Goal: Obtain resource: Download file/media

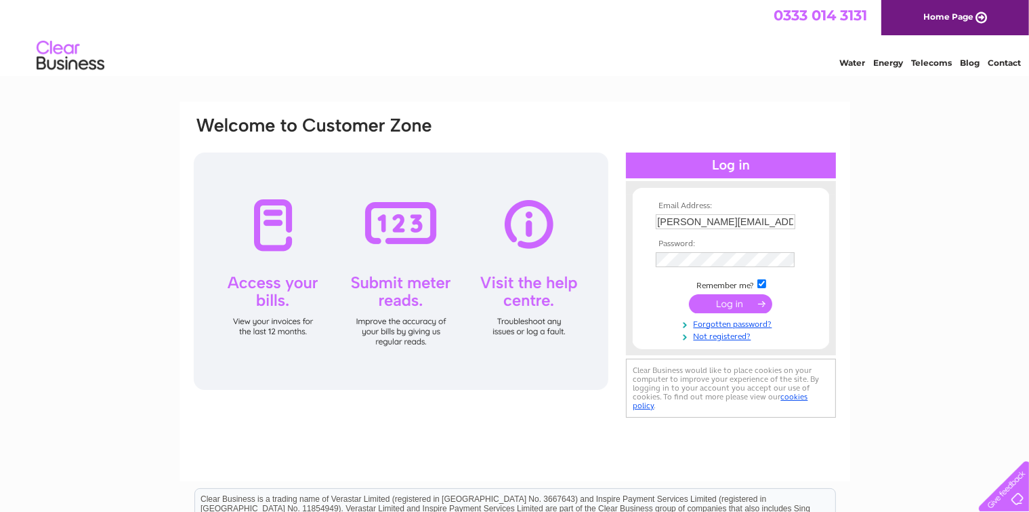
click at [754, 304] on input "submit" at bounding box center [730, 303] width 83 height 19
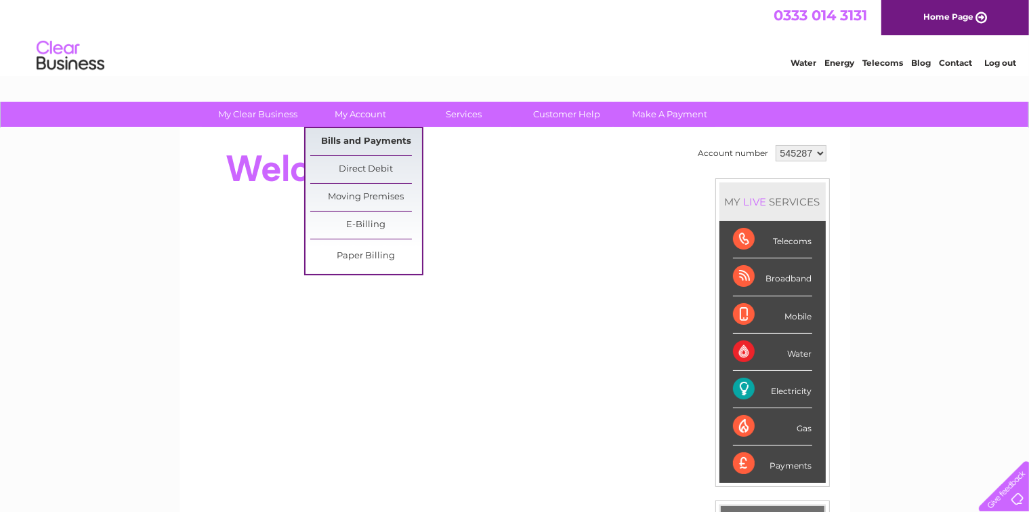
click at [379, 137] on link "Bills and Payments" at bounding box center [366, 141] width 112 height 27
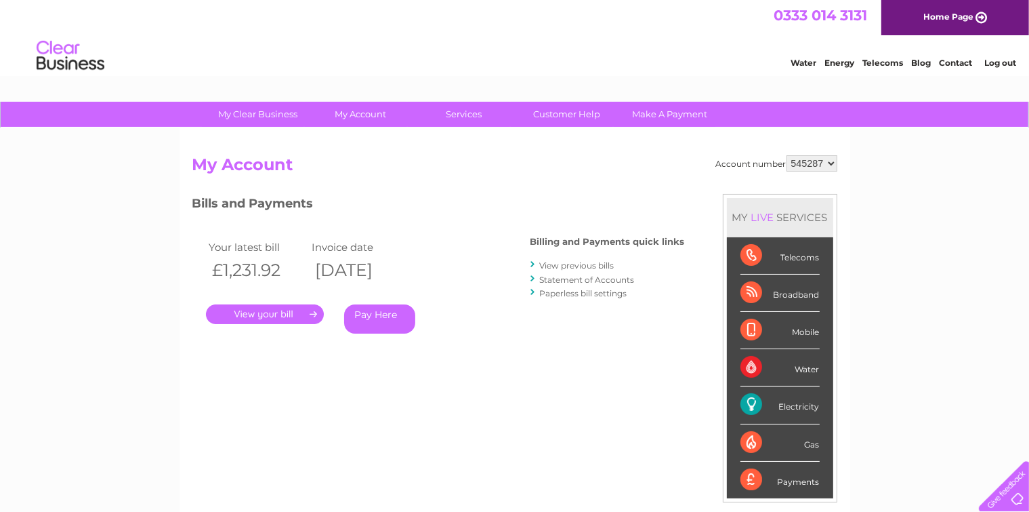
click at [274, 311] on link "." at bounding box center [265, 314] width 118 height 20
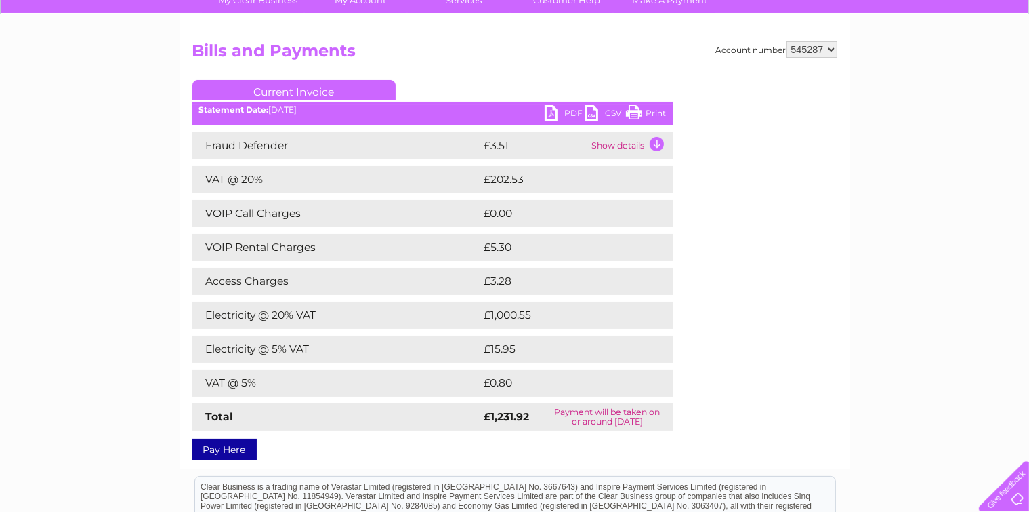
scroll to position [136, 0]
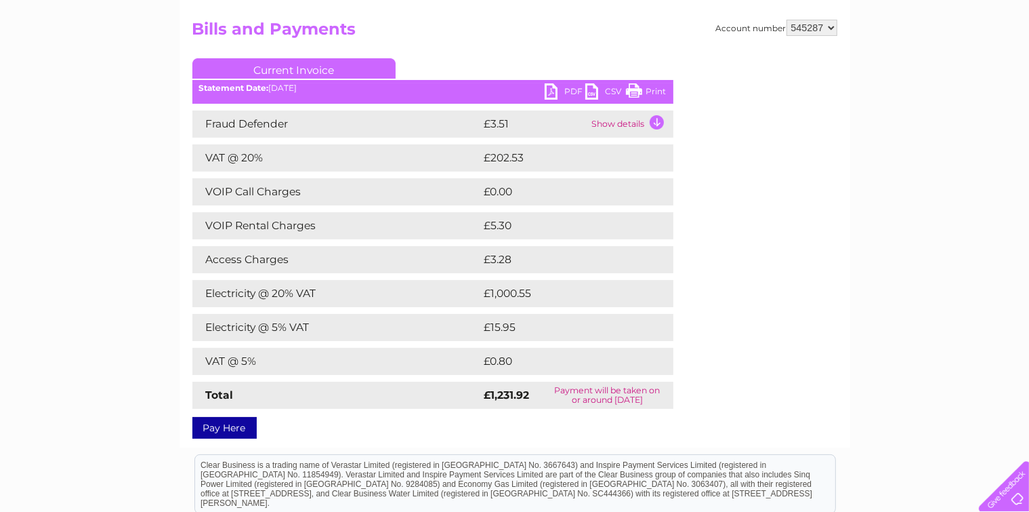
click at [562, 85] on link "PDF" at bounding box center [565, 93] width 41 height 20
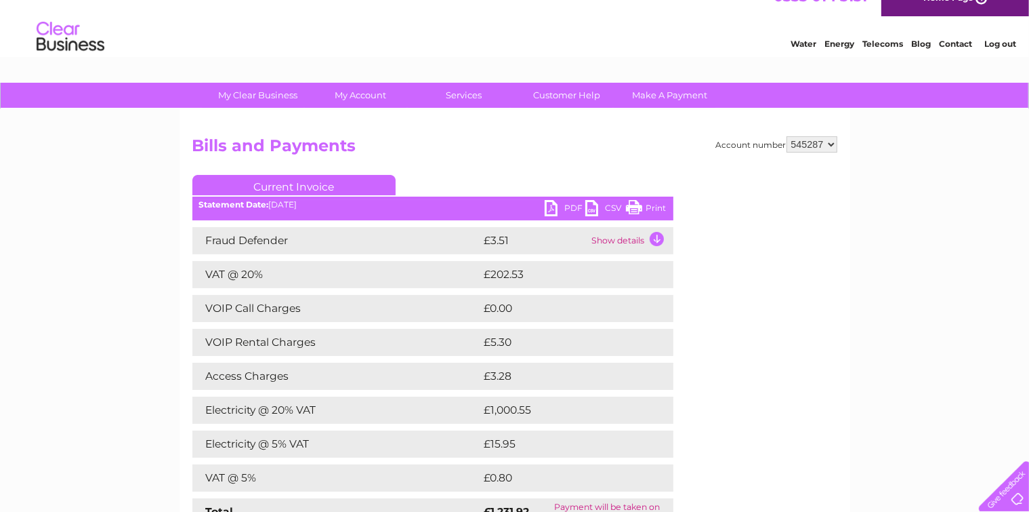
scroll to position [0, 0]
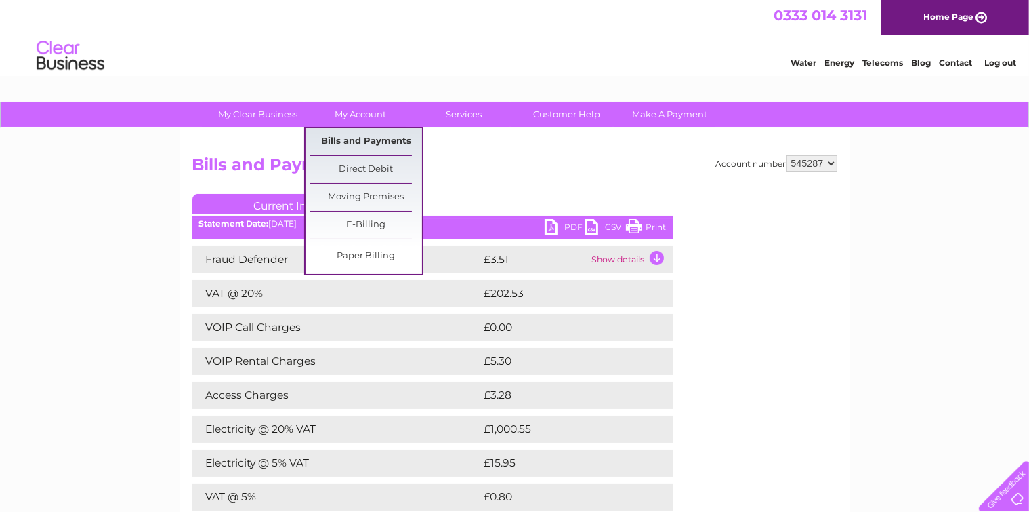
click at [373, 142] on link "Bills and Payments" at bounding box center [366, 141] width 112 height 27
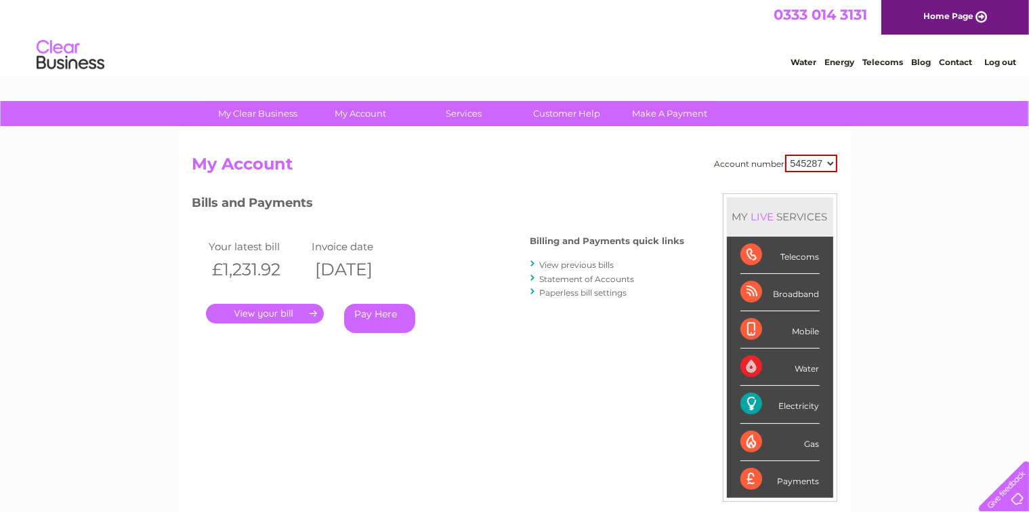
scroll to position [136, 0]
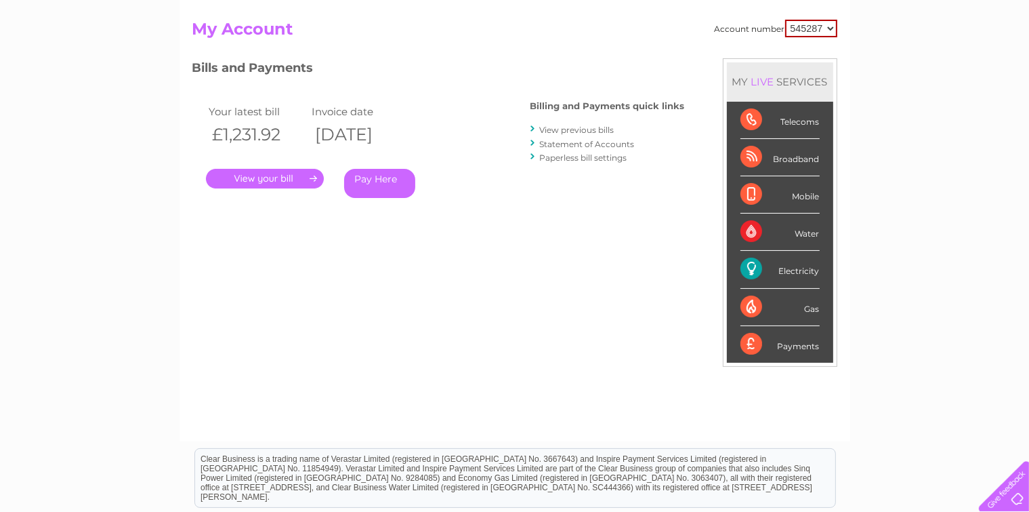
click at [597, 131] on link "View previous bills" at bounding box center [577, 130] width 75 height 10
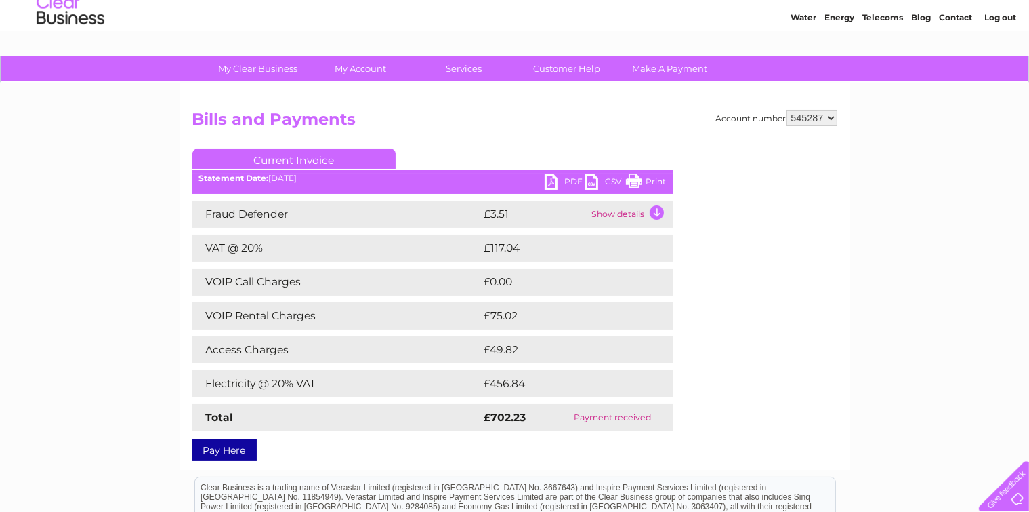
scroll to position [68, 0]
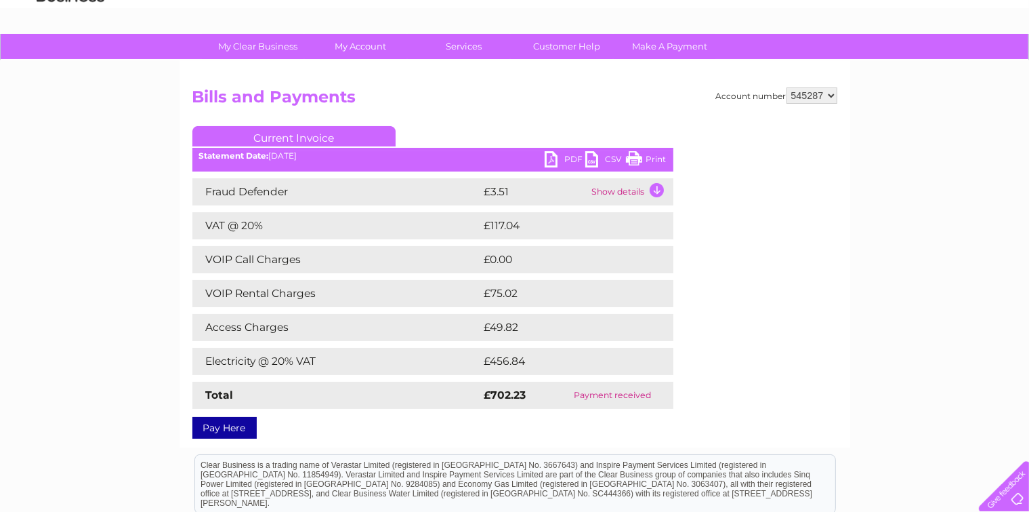
click at [573, 160] on link "PDF" at bounding box center [565, 161] width 41 height 20
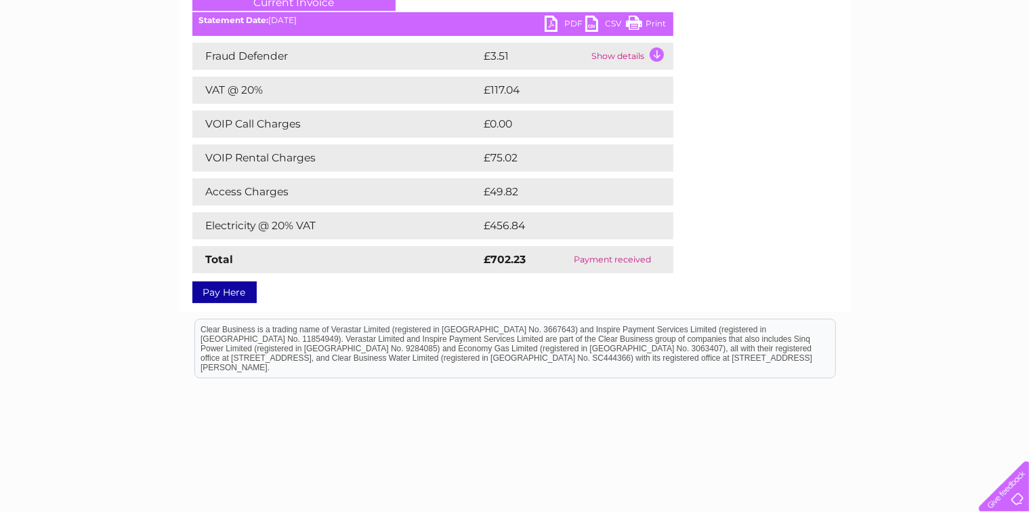
scroll to position [0, 0]
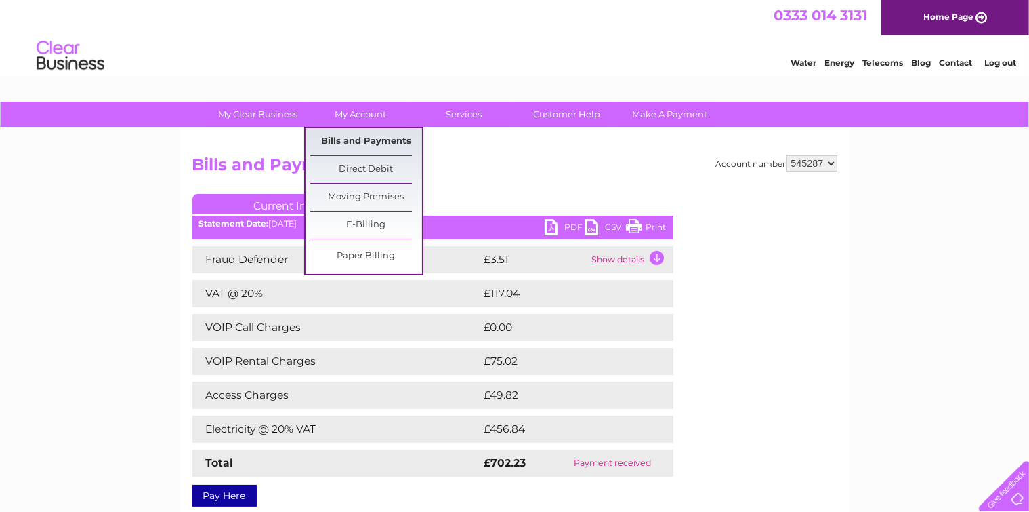
click at [362, 133] on link "Bills and Payments" at bounding box center [366, 141] width 112 height 27
